Goal: Task Accomplishment & Management: Use online tool/utility

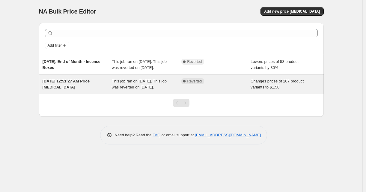
click at [145, 86] on span "This job ran on April 29, 2025. This job was reverted on April 30, 2025." at bounding box center [139, 84] width 55 height 11
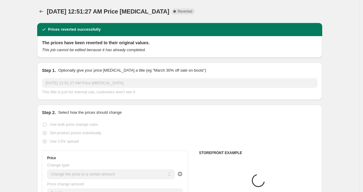
select select "collection"
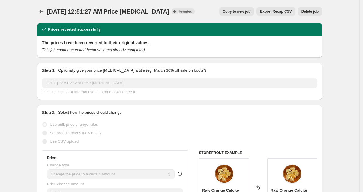
click at [233, 12] on span "Copy to new job" at bounding box center [237, 11] width 28 height 5
select select "collection"
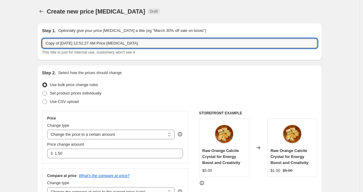
drag, startPoint x: 149, startPoint y: 42, endPoint x: 39, endPoint y: 40, distance: 109.6
click at [39, 40] on div "Step 1. Optionally give your price change job a title (eg "March 30% off sale o…" at bounding box center [179, 41] width 285 height 37
type input "08/13 Live Sale ~ $1.00 Items"
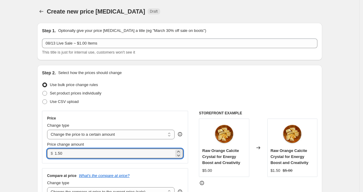
drag, startPoint x: 71, startPoint y: 152, endPoint x: 56, endPoint y: 155, distance: 15.8
click at [56, 155] on div "$ 1.50" at bounding box center [115, 153] width 136 height 10
type input "1.00"
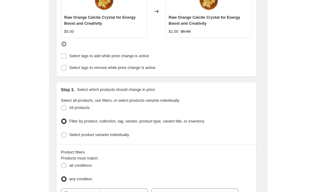
scroll to position [372, 0]
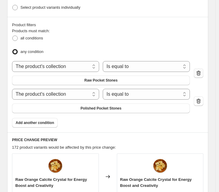
click at [199, 72] on icon "button" at bounding box center [199, 73] width 1 height 2
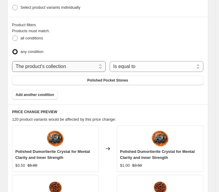
select select "product"
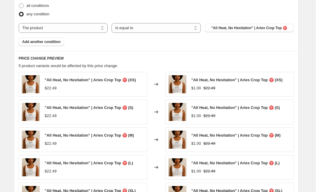
scroll to position [293, 0]
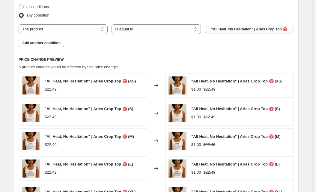
click at [226, 29] on span ""All Heat, No Hesitation" | Aries Crop Top ♈️" at bounding box center [249, 29] width 76 height 5
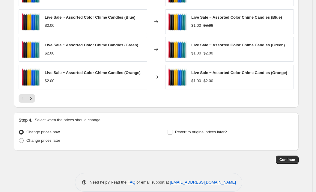
scroll to position [420, 0]
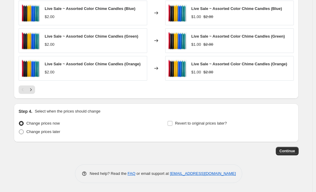
click at [24, 131] on span at bounding box center [21, 131] width 5 height 5
click at [19, 129] on input "Change prices later" at bounding box center [19, 129] width 0 height 0
radio input "true"
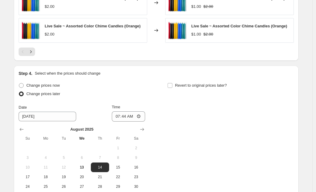
scroll to position [501, 0]
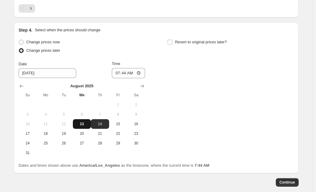
click at [84, 127] on button "13" at bounding box center [82, 124] width 18 height 10
type input "8/13/2025"
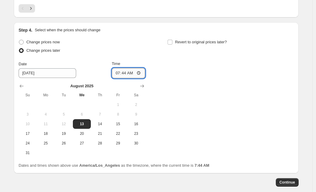
click at [125, 72] on input "07:44" at bounding box center [129, 73] width 34 height 10
type input "18:00"
click at [171, 41] on input "Revert to original prices later?" at bounding box center [170, 42] width 5 height 5
checkbox input "true"
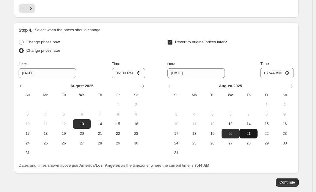
click at [253, 135] on span "21" at bounding box center [248, 133] width 13 height 5
type input "8/21/2025"
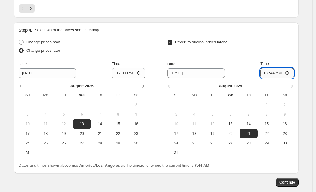
click at [275, 73] on input "07:44" at bounding box center [278, 73] width 34 height 10
type input "11:59"
click at [252, 124] on span "14" at bounding box center [248, 123] width 13 height 5
type input "8/14/2025"
click at [290, 73] on input "11:59" at bounding box center [278, 73] width 34 height 10
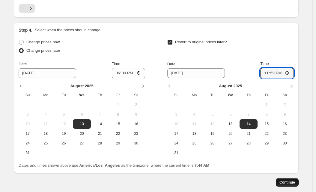
type input "23:59"
click at [294, 182] on span "Continue" at bounding box center [288, 181] width 16 height 5
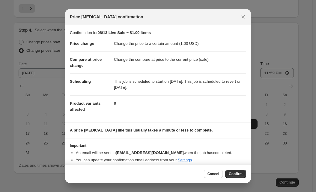
scroll to position [5, 0]
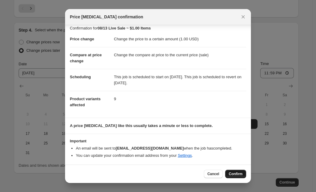
click at [231, 174] on span "Confirm" at bounding box center [236, 173] width 14 height 5
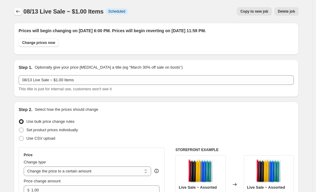
click at [20, 11] on icon "Price change jobs" at bounding box center [18, 11] width 6 height 6
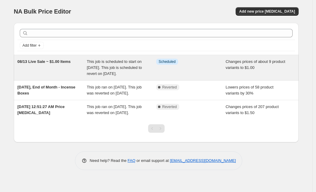
click at [62, 62] on span "08/13 Live Sale ~ $1.00 Items" at bounding box center [43, 61] width 53 height 5
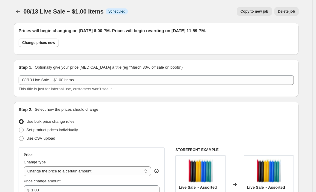
click at [255, 11] on span "Copy to new job" at bounding box center [255, 11] width 28 height 5
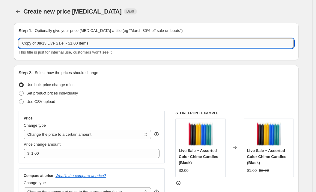
click at [78, 44] on input "Copy of 08/13 Live Sale ~ $1.00 Items" at bounding box center [157, 43] width 276 height 10
type input "Copy of 08/13 Live Sale ~ $1.50 Items"
click at [183, 16] on div "Create new price change job. This page is ready Create new price change job Dra…" at bounding box center [156, 11] width 285 height 23
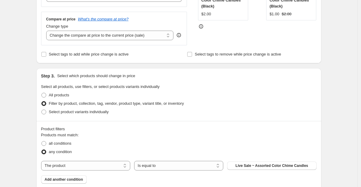
scroll to position [102, 0]
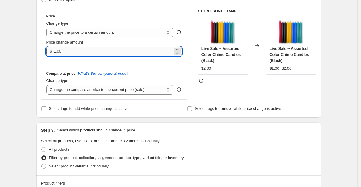
click at [59, 51] on input "1.00" at bounding box center [113, 52] width 119 height 10
type input "1.50"
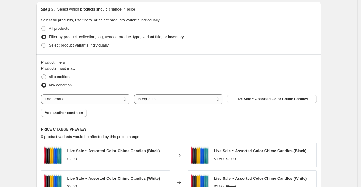
scroll to position [240, 0]
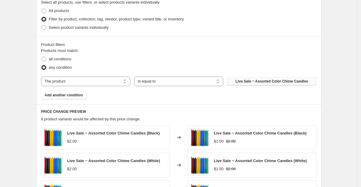
click at [262, 82] on span "Live Sale ~ Assorted Color Chime Candles" at bounding box center [272, 81] width 73 height 5
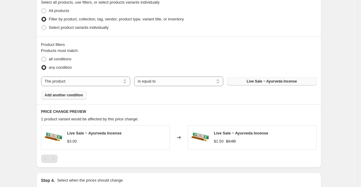
click at [81, 97] on span "Add another condition" at bounding box center [64, 95] width 38 height 5
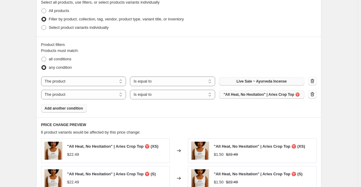
click at [276, 95] on span ""All Heat, No Hesitation" | Aries Crop Top ♈️" at bounding box center [262, 94] width 76 height 5
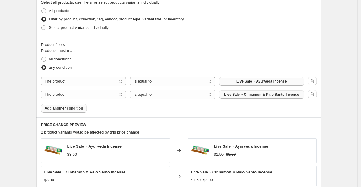
click at [83, 109] on span "Add another condition" at bounding box center [64, 108] width 38 height 5
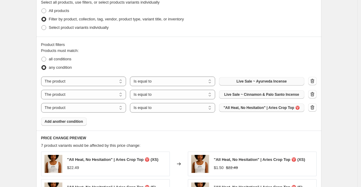
click at [284, 110] on span ""All Heat, No Hesitation" | Aries Crop Top ♈️" at bounding box center [262, 107] width 76 height 5
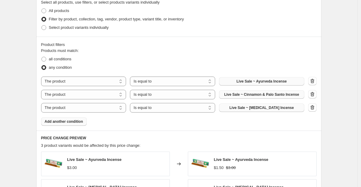
click at [76, 122] on span "Add another condition" at bounding box center [64, 121] width 38 height 5
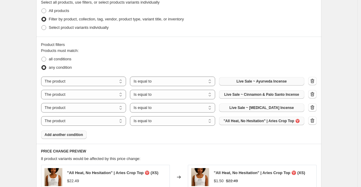
click at [275, 123] on span ""All Heat, No Hesitation" | Aries Crop Top ♈️" at bounding box center [262, 121] width 76 height 5
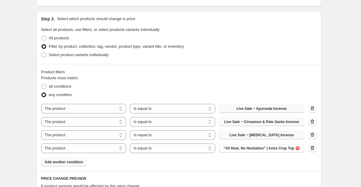
scroll to position [258, 0]
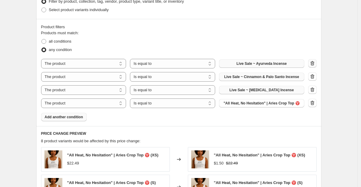
click at [313, 64] on icon "button" at bounding box center [312, 64] width 1 height 2
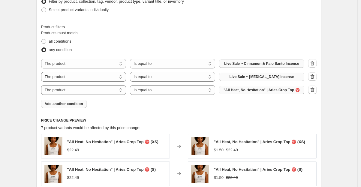
click at [313, 64] on icon "button" at bounding box center [312, 64] width 1 height 2
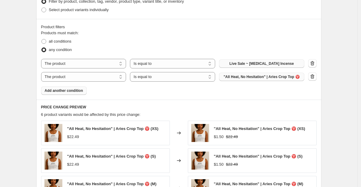
click at [313, 64] on icon "button" at bounding box center [312, 64] width 1 height 2
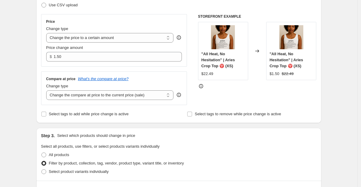
scroll to position [0, 0]
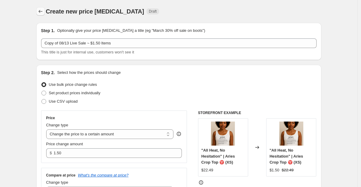
click at [44, 12] on icon "Price change jobs" at bounding box center [41, 11] width 6 height 6
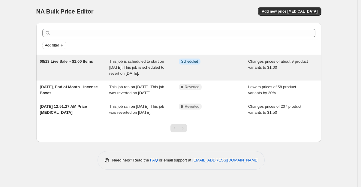
click at [157, 64] on div "This job is scheduled to start on August 13, 2025. This job is scheduled to rev…" at bounding box center [144, 68] width 70 height 18
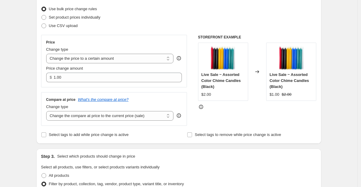
scroll to position [207, 0]
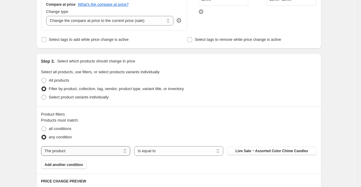
select select "collection"
click at [273, 152] on span "2024 Best Sellers" at bounding box center [272, 151] width 30 height 5
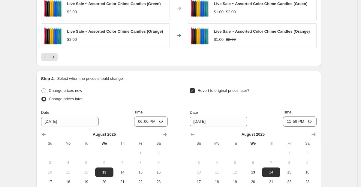
scroll to position [572, 0]
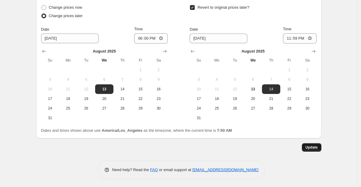
click at [316, 148] on span "Update" at bounding box center [312, 147] width 12 height 5
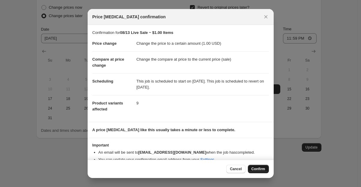
click at [262, 171] on span "Confirm" at bounding box center [259, 169] width 14 height 5
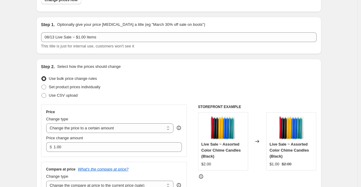
scroll to position [0, 0]
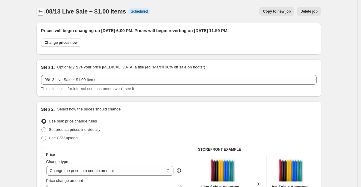
click at [43, 12] on icon "Price change jobs" at bounding box center [41, 11] width 6 height 6
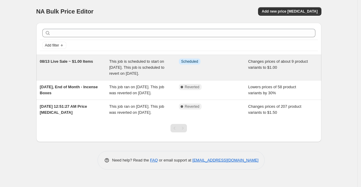
click at [152, 68] on span "This job is scheduled to start on August 13, 2025. This job is scheduled to rev…" at bounding box center [136, 67] width 55 height 17
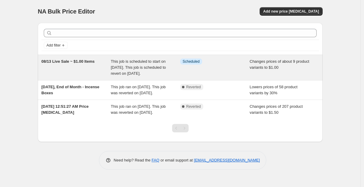
select select "collection"
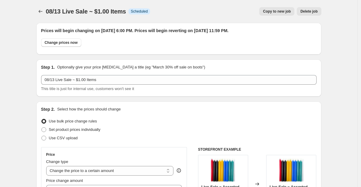
click at [275, 11] on span "Copy to new job" at bounding box center [277, 11] width 28 height 5
select select "collection"
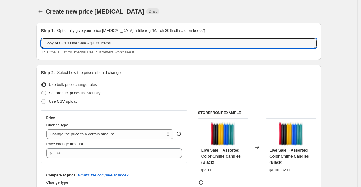
drag, startPoint x: 62, startPoint y: 44, endPoint x: 29, endPoint y: 45, distance: 32.1
click at [85, 43] on input "08/13 Live Sale ~ $1.00 Items" at bounding box center [179, 43] width 276 height 10
type input "08/13 Live Sale ~ $1.50 Items"
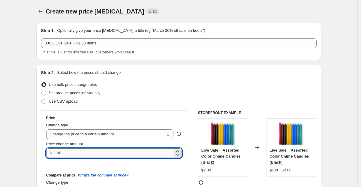
click at [59, 154] on input "1.00" at bounding box center [113, 153] width 119 height 10
type input "1.50"
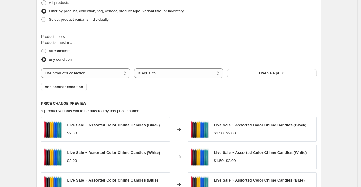
scroll to position [253, 0]
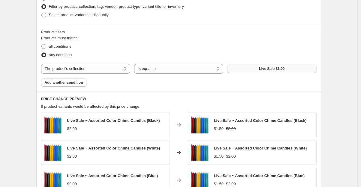
click at [275, 69] on span "Live Sale $1.00" at bounding box center [272, 68] width 26 height 5
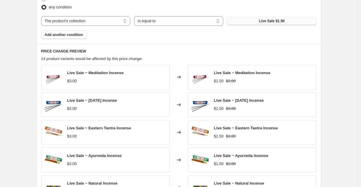
scroll to position [425, 0]
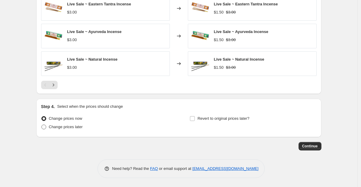
click at [46, 126] on span at bounding box center [43, 127] width 5 height 5
click at [42, 125] on input "Change prices later" at bounding box center [41, 125] width 0 height 0
radio input "true"
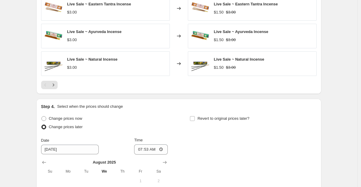
scroll to position [538, 0]
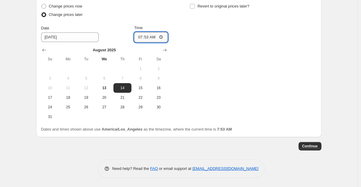
click at [148, 37] on input "07:53" at bounding box center [151, 37] width 34 height 10
click at [104, 89] on span "13" at bounding box center [104, 88] width 13 height 5
type input "8/13/2025"
click at [147, 38] on input "07:53" at bounding box center [151, 37] width 34 height 10
click at [156, 37] on input "06:53" at bounding box center [151, 37] width 34 height 10
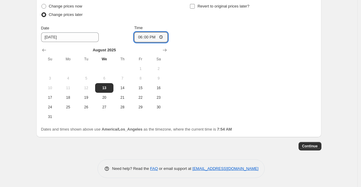
type input "18:00"
click at [193, 6] on input "Revert to original prices later?" at bounding box center [192, 6] width 5 height 5
checkbox input "true"
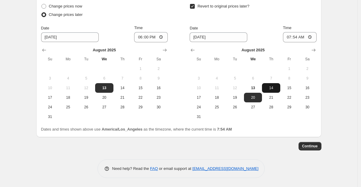
click at [271, 88] on span "14" at bounding box center [270, 88] width 13 height 5
type input "8/14/2025"
click at [296, 37] on input "07:54" at bounding box center [300, 37] width 34 height 10
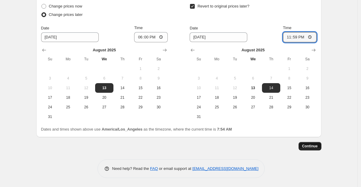
type input "23:59"
click at [311, 148] on span "Continue" at bounding box center [310, 146] width 16 height 5
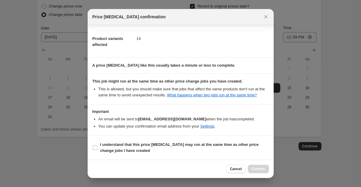
scroll to position [71, 0]
click at [96, 147] on input "I understand that this price change job may run at the same time as other price…" at bounding box center [95, 147] width 5 height 5
checkbox input "true"
click at [260, 168] on span "Confirm" at bounding box center [259, 169] width 14 height 5
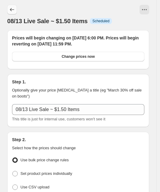
click at [12, 10] on icon "Price change jobs" at bounding box center [12, 10] width 6 height 6
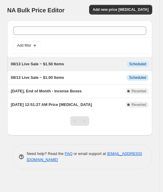
click at [56, 63] on span "08/13 Live Sale ~ $1.50 Items" at bounding box center [37, 64] width 53 height 5
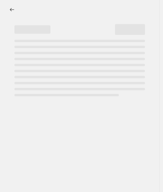
select select "collection"
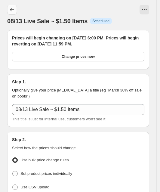
click at [12, 12] on icon "Price change jobs" at bounding box center [12, 10] width 6 height 6
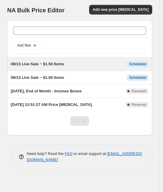
click at [75, 67] on div "08/13 Live Sale ~ $1.50 Items This job is scheduled to start on August 13, 2025…" at bounding box center [79, 63] width 145 height 13
select select "collection"
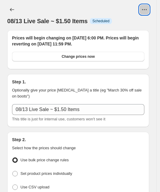
click at [147, 10] on icon "View actions for 08/13 Live Sale ~ $1.50 Items" at bounding box center [144, 10] width 6 height 6
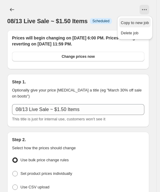
click at [139, 24] on span "Copy to new job" at bounding box center [135, 22] width 28 height 5
select select "collection"
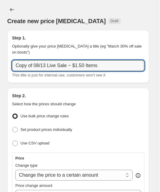
drag, startPoint x: 35, startPoint y: 65, endPoint x: -4, endPoint y: 65, distance: 38.7
click at [0, 65] on html "Home Settings Plans Skip to content Create new price change job. This page is r…" at bounding box center [80, 96] width 160 height 192
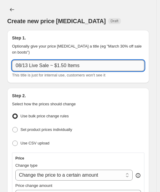
drag, startPoint x: 63, startPoint y: 65, endPoint x: 57, endPoint y: 65, distance: 6.4
click at [57, 65] on input "08/13 Live Sale ~ $1.50 Items" at bounding box center [78, 65] width 132 height 11
type input "08/13 Live Sale ~ $3.00 Items"
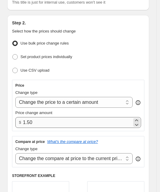
scroll to position [103, 0]
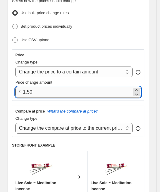
drag, startPoint x: 43, startPoint y: 91, endPoint x: 23, endPoint y: 91, distance: 19.8
click at [23, 91] on input "1.50" at bounding box center [77, 91] width 109 height 11
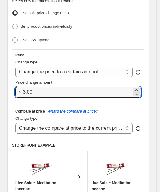
type input "3.00"
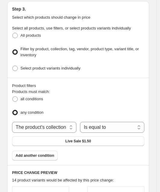
scroll to position [386, 0]
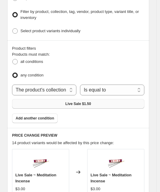
click at [97, 101] on button "Live Sale $1.50" at bounding box center [78, 104] width 132 height 10
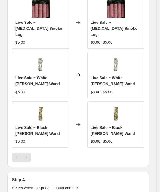
scroll to position [630, 0]
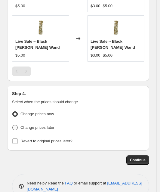
click at [15, 125] on span at bounding box center [14, 127] width 5 height 5
click at [13, 125] on input "Change prices later" at bounding box center [12, 125] width 0 height 0
radio input "true"
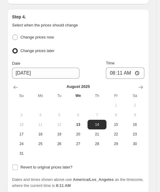
scroll to position [707, 0]
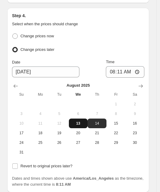
click at [79, 121] on span "13" at bounding box center [78, 123] width 14 height 5
type input "8/13/2025"
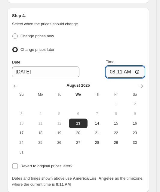
click at [123, 66] on input "08:11" at bounding box center [125, 71] width 38 height 11
click at [130, 66] on input "06:11" at bounding box center [125, 71] width 38 height 11
click at [138, 66] on input "06:00" at bounding box center [125, 71] width 38 height 11
type input "18:00"
click at [15, 163] on input "Revert to original prices later?" at bounding box center [14, 165] width 5 height 5
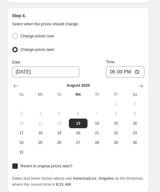
checkbox input "true"
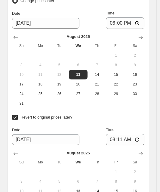
scroll to position [803, 0]
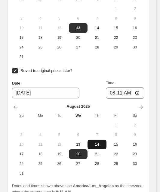
click at [100, 142] on span "14" at bounding box center [97, 144] width 14 height 5
type input "8/14/2025"
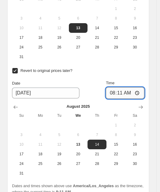
click at [123, 87] on input "08:11" at bounding box center [125, 92] width 38 height 11
click at [131, 87] on input "11:11" at bounding box center [125, 92] width 38 height 11
click at [140, 87] on input "11:59" at bounding box center [125, 92] width 38 height 11
type input "23:59"
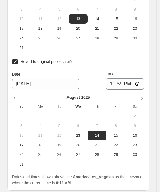
scroll to position [827, 0]
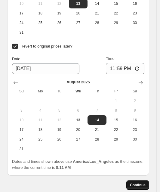
click at [138, 180] on button "Continue" at bounding box center [137, 185] width 23 height 10
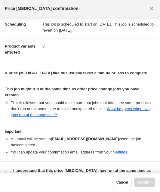
scroll to position [62, 0]
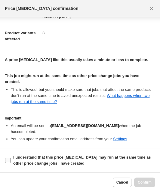
click at [9, 160] on input "I understand that this price change job may run at the same time as other price…" at bounding box center [7, 159] width 5 height 5
checkbox input "true"
click at [151, 183] on span "Confirm" at bounding box center [144, 181] width 14 height 5
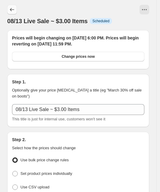
click at [12, 12] on icon "Price change jobs" at bounding box center [12, 10] width 6 height 6
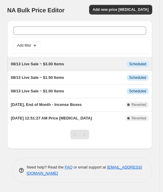
click at [71, 63] on div "08/13 Live Sale ~ $3.00 Items" at bounding box center [69, 64] width 116 height 6
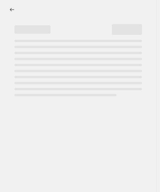
select select "collection"
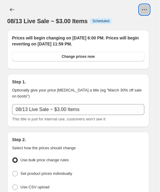
click at [147, 11] on icon "View actions for 08/13 Live Sale ~ $3.00 Items" at bounding box center [144, 10] width 6 height 6
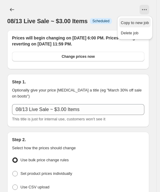
click at [131, 26] on span "Copy to new job" at bounding box center [135, 23] width 28 height 6
select select "collection"
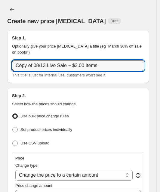
drag, startPoint x: 34, startPoint y: 67, endPoint x: 2, endPoint y: 66, distance: 32.4
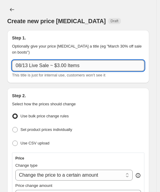
click at [59, 65] on input "08/13 Live Sale ~ $3.00 Items" at bounding box center [78, 65] width 132 height 11
type input "08/13 Live Sale ~ $4.00 Items"
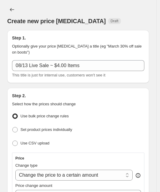
click at [104, 100] on div "Step 2. Select how the prices should change" at bounding box center [78, 99] width 132 height 14
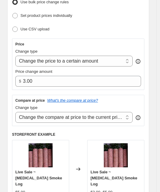
scroll to position [180, 0]
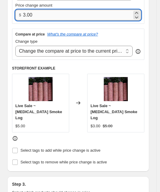
click at [24, 15] on input "3.00" at bounding box center [77, 15] width 109 height 11
type input "4.00"
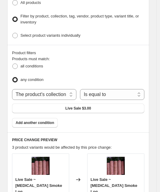
scroll to position [447, 0]
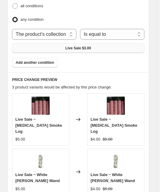
click at [84, 46] on span "Live Sale $3.00" at bounding box center [78, 48] width 26 height 5
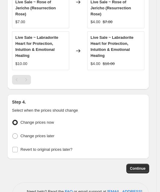
scroll to position [721, 0]
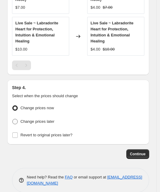
click at [14, 119] on span at bounding box center [14, 121] width 5 height 5
click at [13, 119] on input "Change prices later" at bounding box center [12, 119] width 0 height 0
radio input "true"
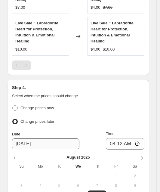
scroll to position [821, 0]
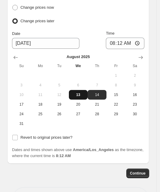
click at [79, 92] on span "13" at bounding box center [78, 94] width 14 height 5
type input "8/13/2025"
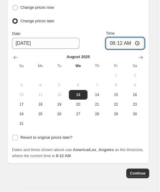
click at [124, 38] on input "08:12" at bounding box center [125, 43] width 38 height 11
type input "18:00"
click at [17, 134] on input "Revert to original prices later?" at bounding box center [14, 136] width 5 height 5
checkbox input "true"
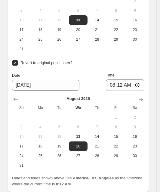
scroll to position [943, 0]
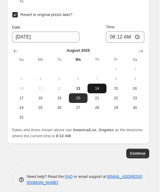
click at [99, 86] on span "14" at bounding box center [97, 88] width 14 height 5
type input "8/14/2025"
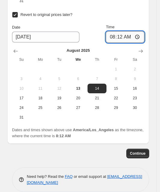
click at [122, 31] on input "08:12" at bounding box center [125, 36] width 38 height 11
click at [132, 31] on input "11:12" at bounding box center [125, 36] width 38 height 11
click at [141, 31] on input "11:59" at bounding box center [125, 36] width 38 height 11
type input "23:59"
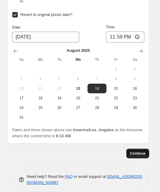
click at [145, 151] on span "Continue" at bounding box center [138, 153] width 16 height 5
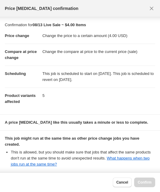
scroll to position [62, 0]
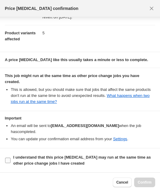
click at [8, 159] on input "I understand that this price change job may run at the same time as other price…" at bounding box center [7, 159] width 5 height 5
checkbox input "true"
click at [153, 183] on button "Confirm" at bounding box center [144, 182] width 21 height 10
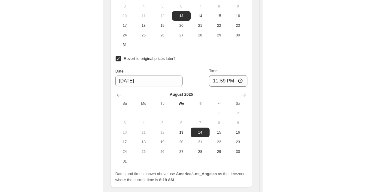
scroll to position [572, 0]
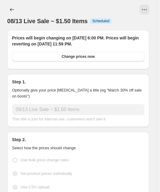
select select "collection"
